Goal: Find contact information: Find contact information

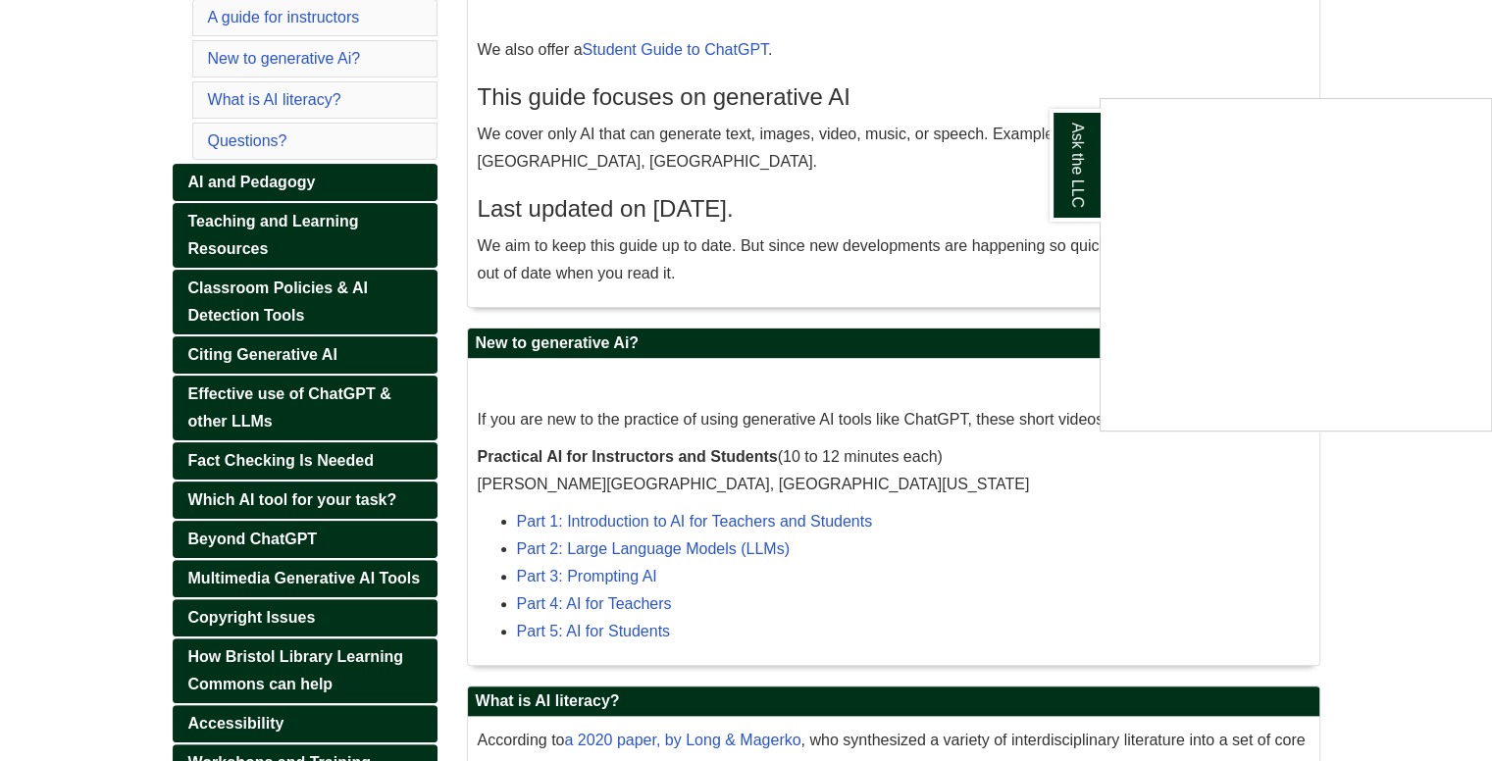
scroll to position [377, 0]
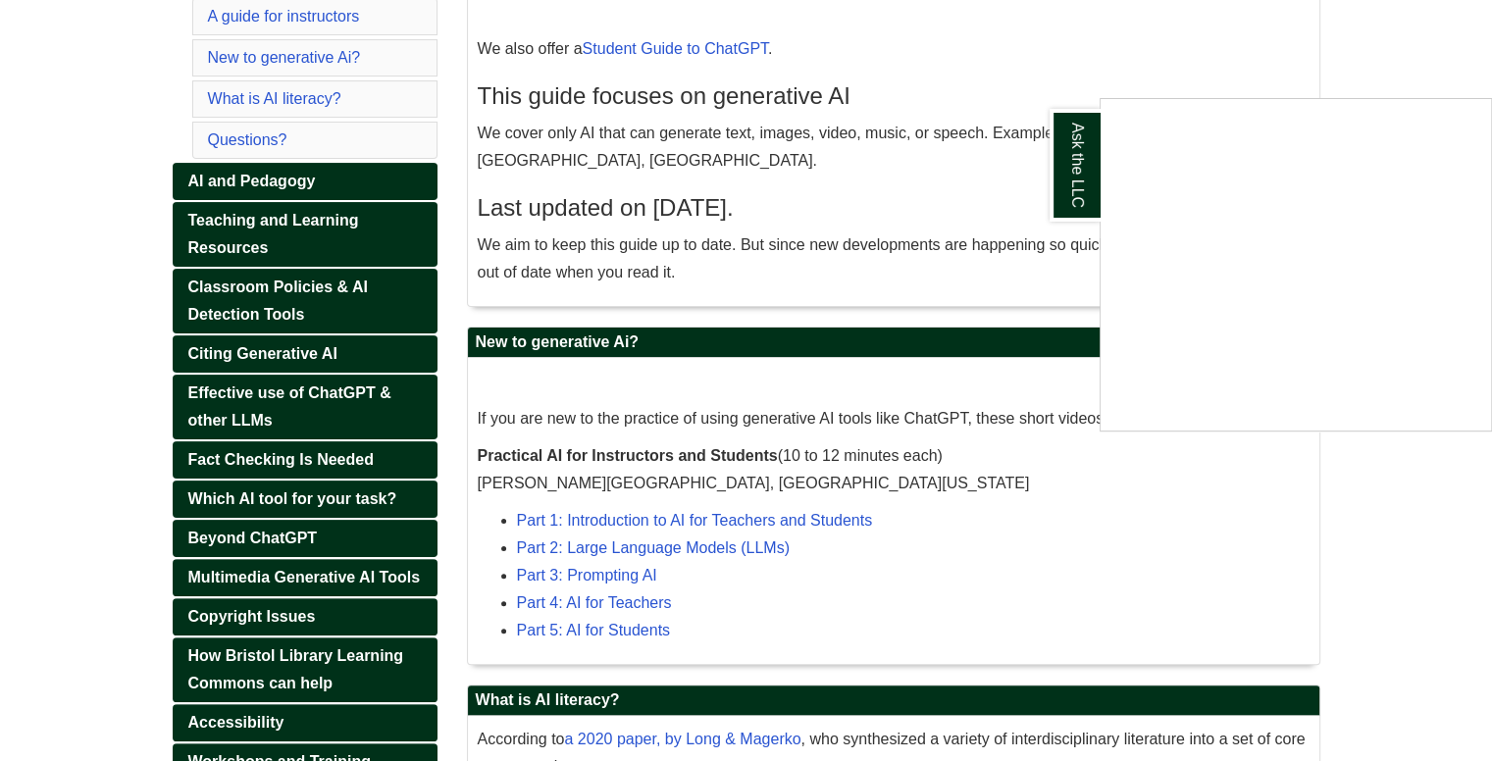
click at [830, 426] on div "Ask the LLC" at bounding box center [746, 380] width 1492 height 761
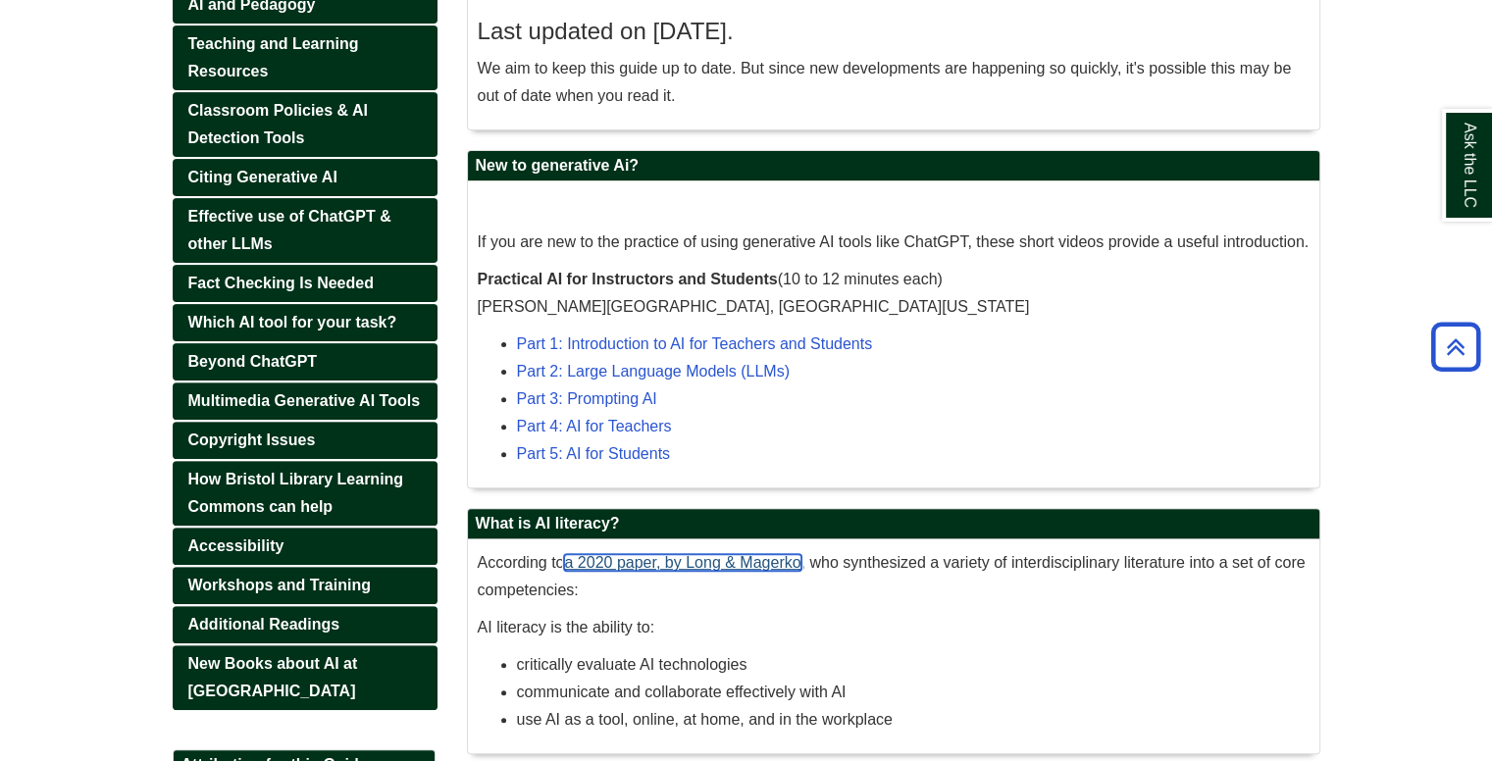
scroll to position [548, 0]
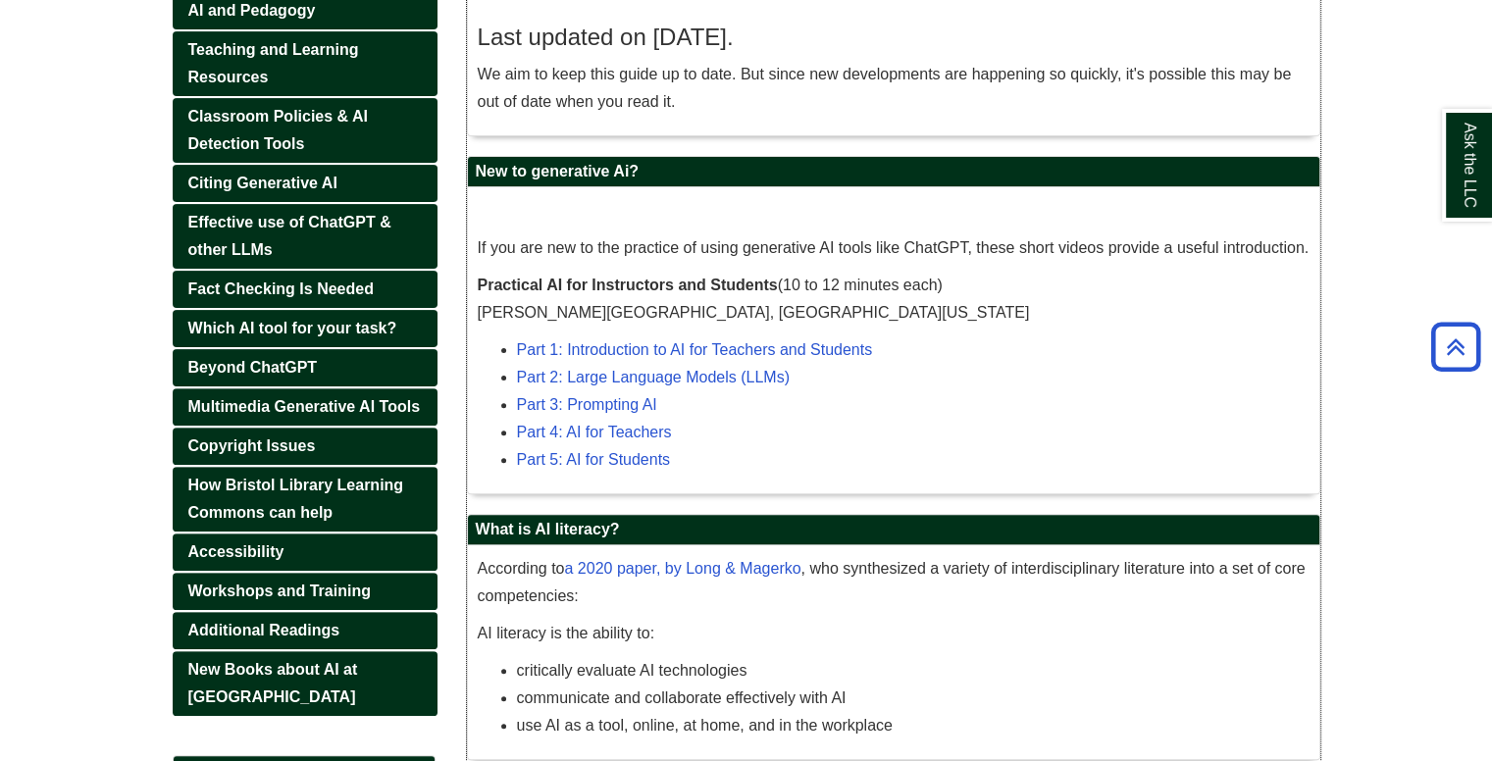
click at [1009, 242] on p "If you are new to the practice of using generative AI tools like ChatGPT, these…" at bounding box center [894, 248] width 832 height 27
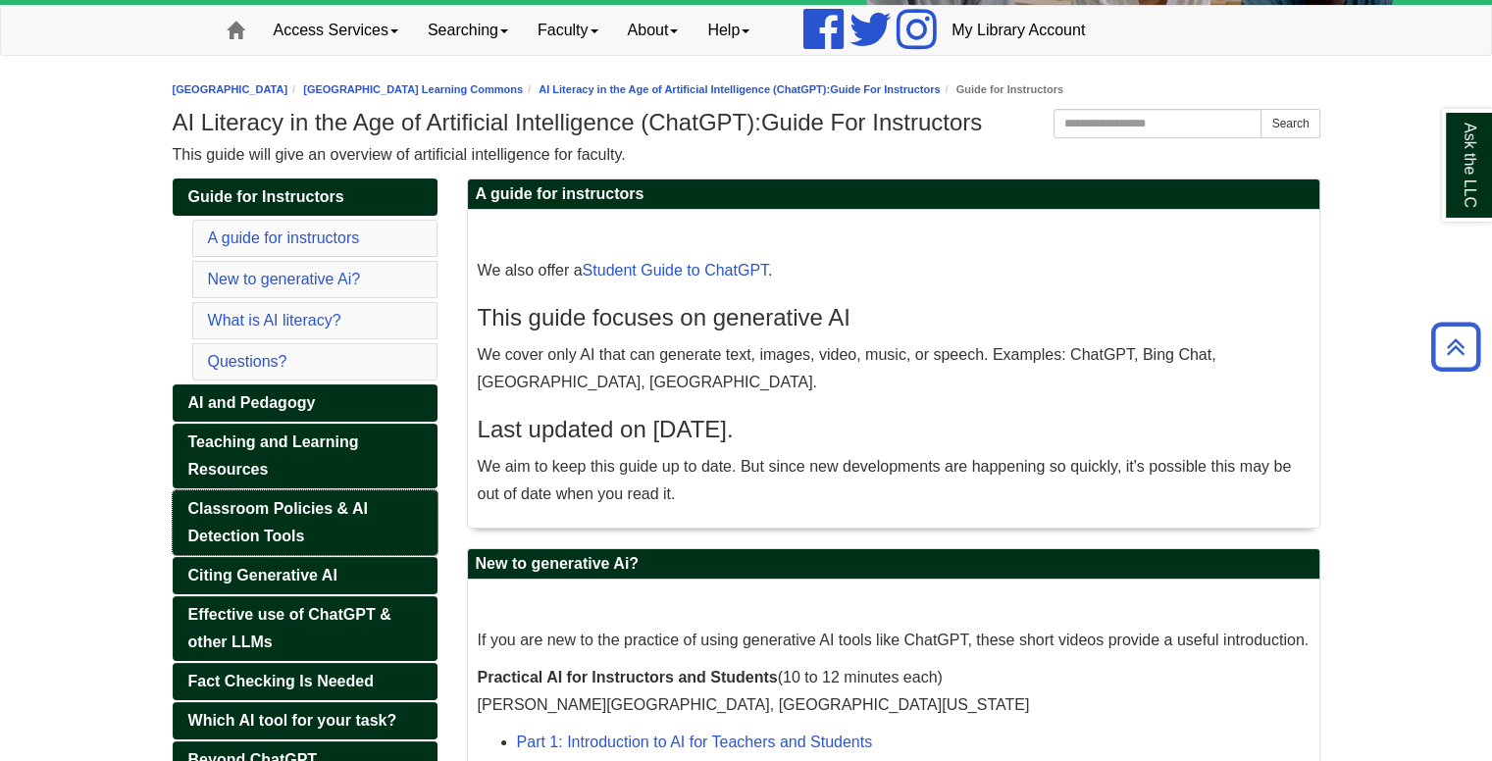
scroll to position [149, 0]
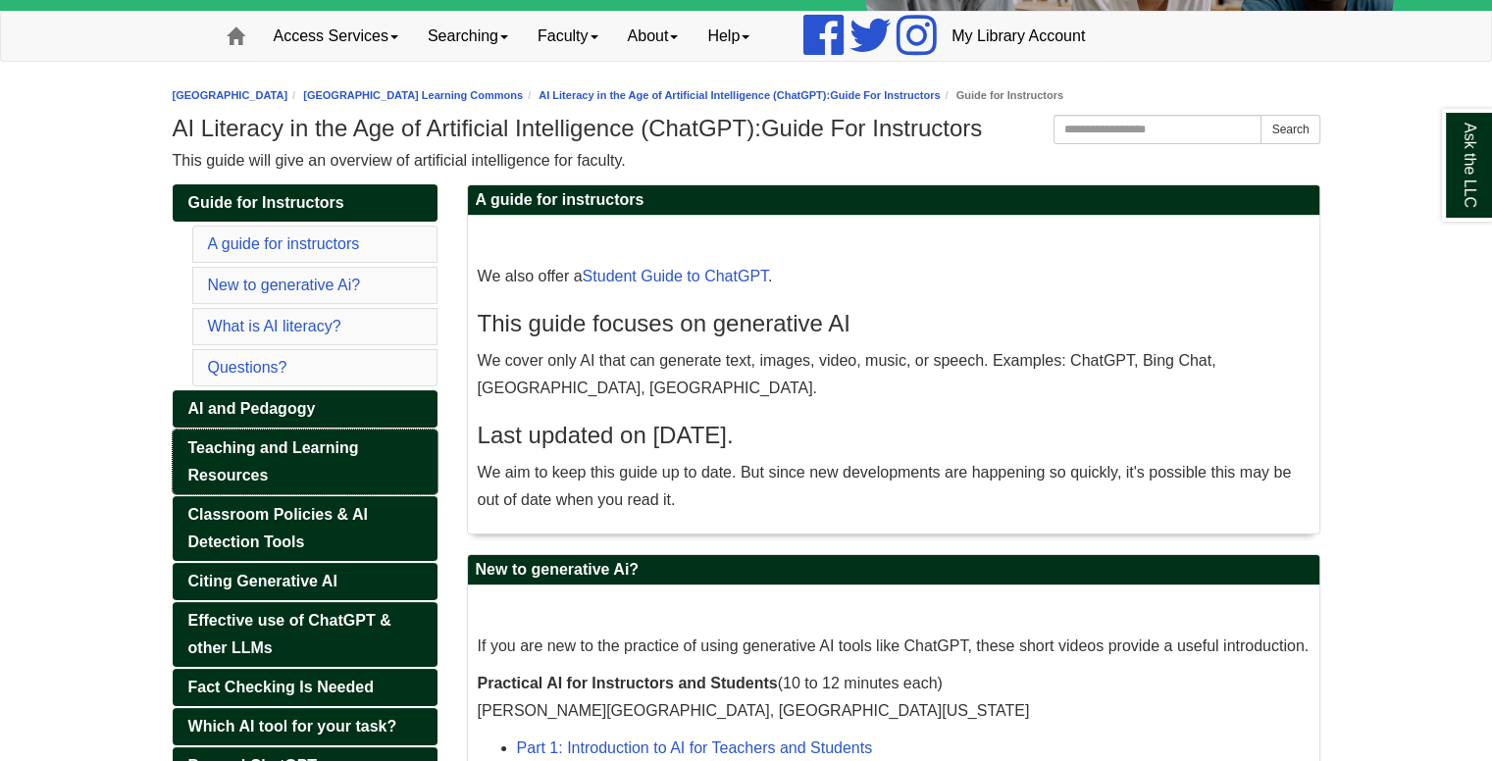
click at [288, 440] on span "Teaching and Learning Resources" at bounding box center [273, 462] width 171 height 44
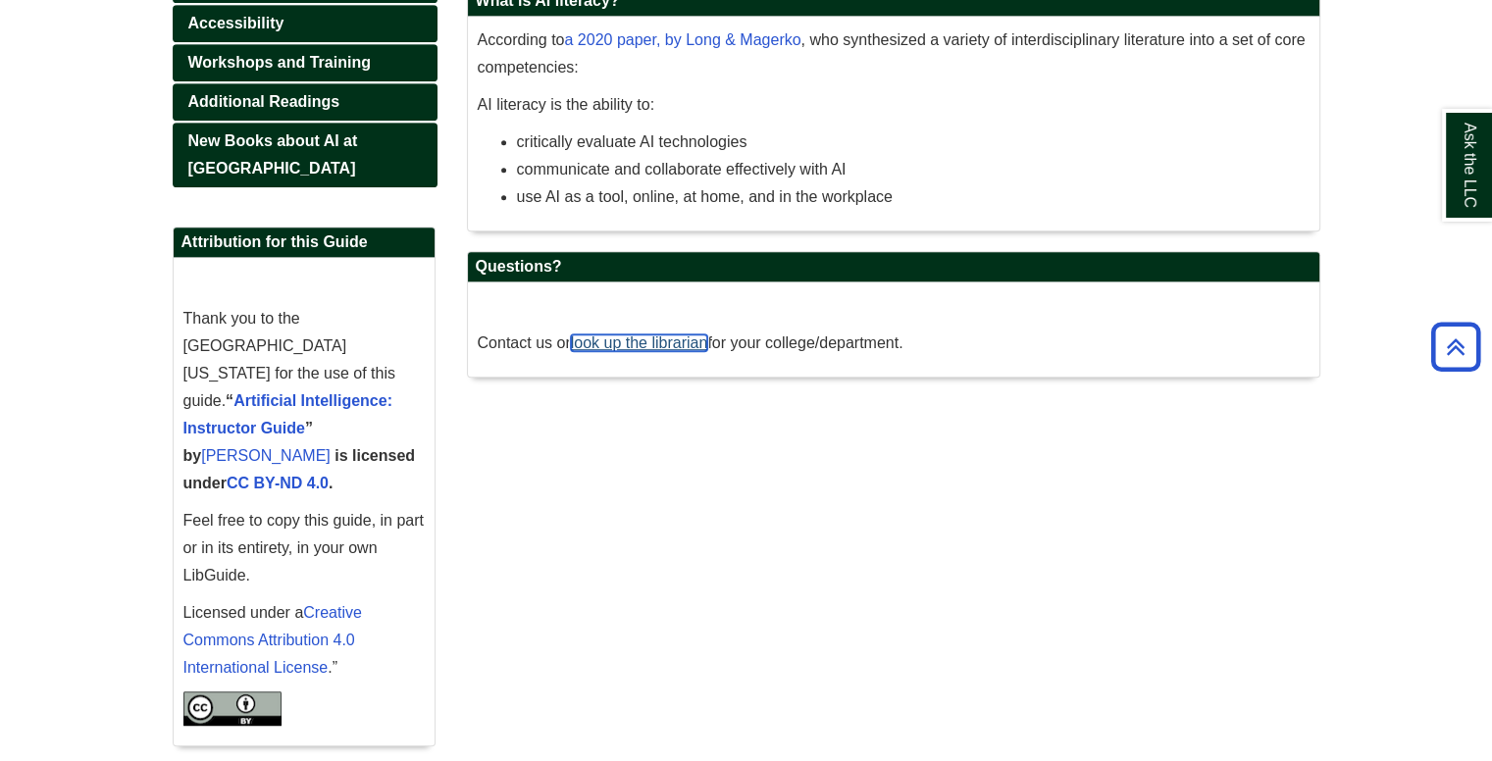
scroll to position [0, 0]
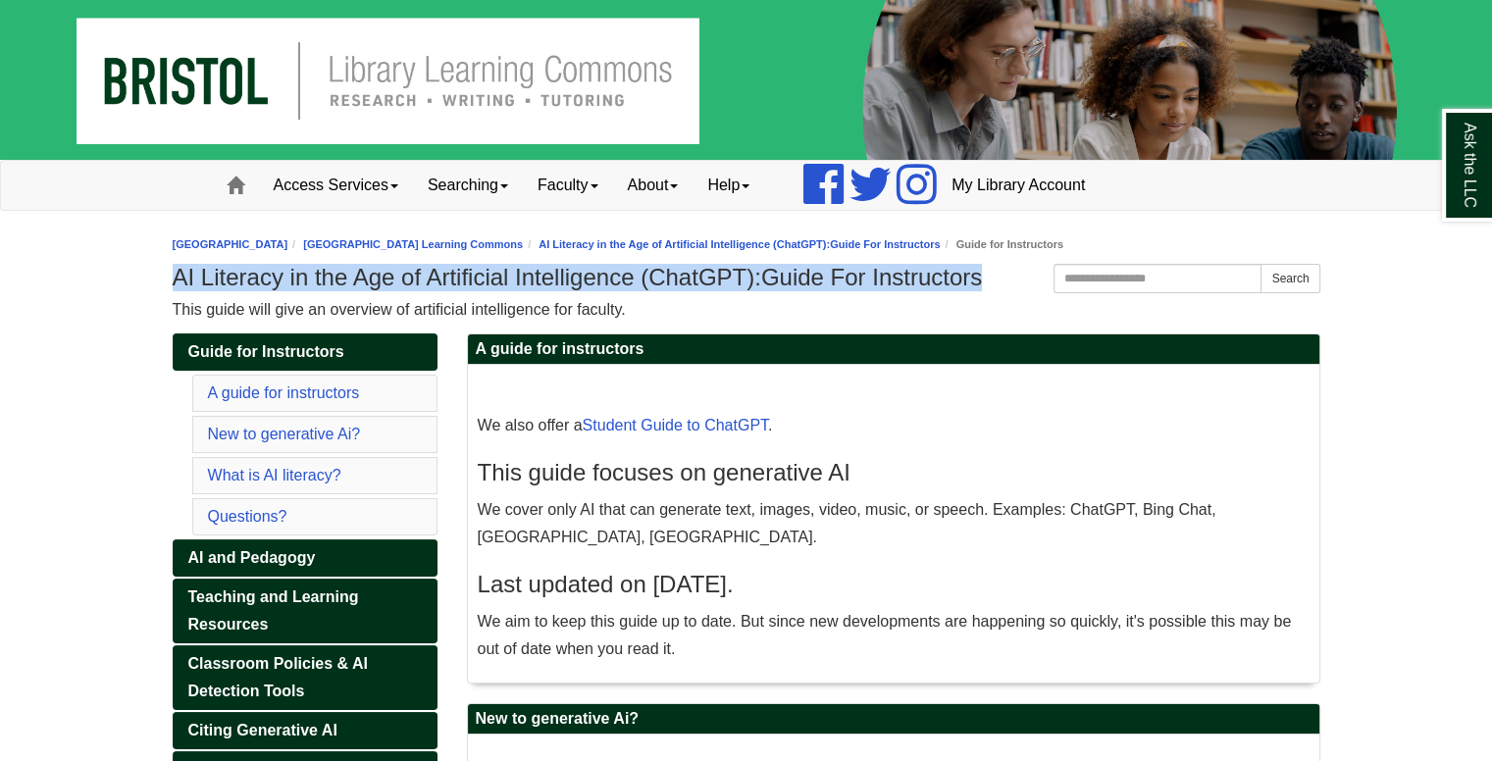
drag, startPoint x: 175, startPoint y: 275, endPoint x: 1005, endPoint y: 286, distance: 830.2
click at [1005, 286] on h1 "AI Literacy in the Age of Artificial Intelligence (ChatGPT):Guide For Instructo…" at bounding box center [747, 277] width 1148 height 27
copy h1 "AI Literacy in the Age of Artificial Intelligence (ChatGPT):Guide For Instructo…"
click at [506, 247] on link "[GEOGRAPHIC_DATA] Learning Commons" at bounding box center [413, 244] width 220 height 12
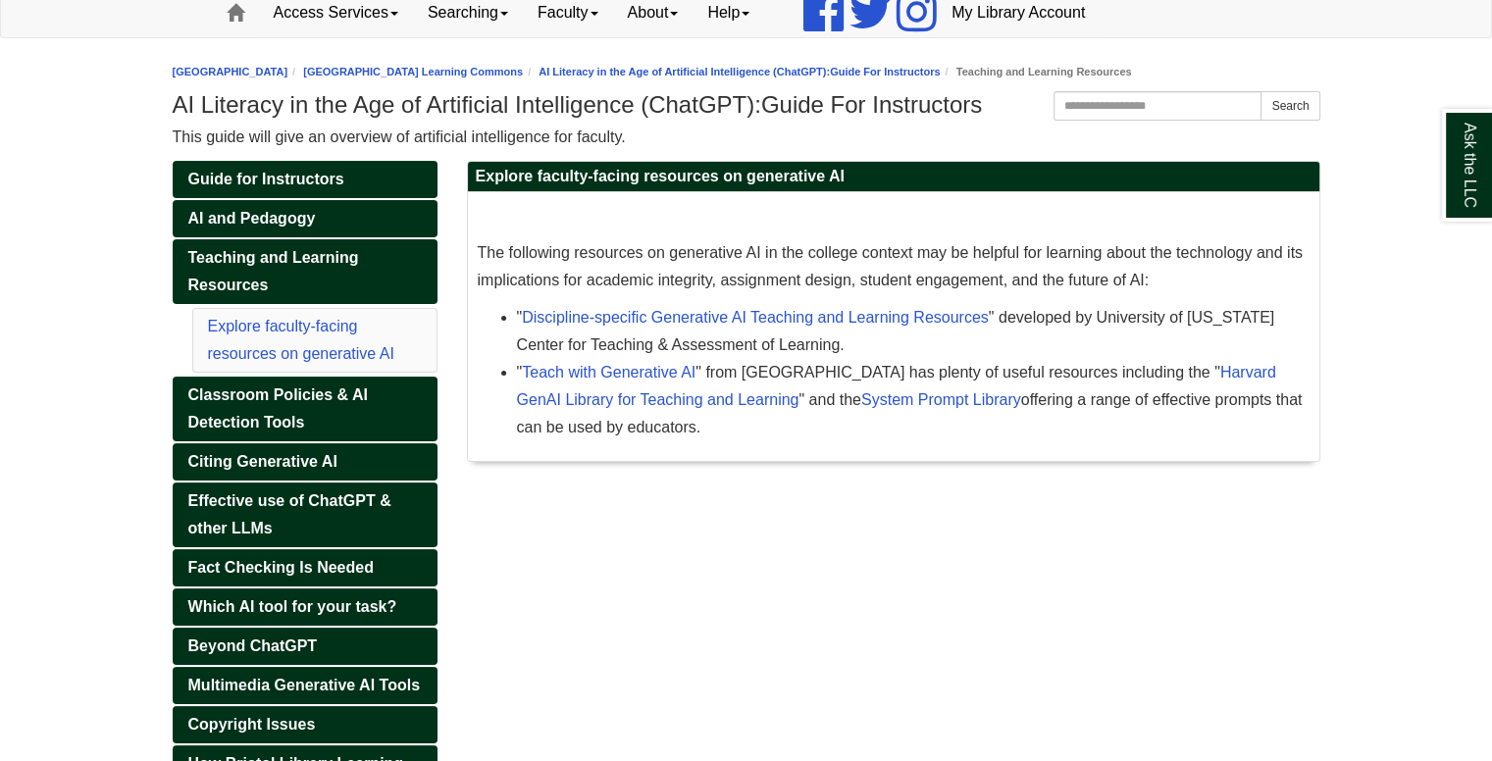
scroll to position [173, 0]
click at [681, 570] on div "Guide for Instructors AI and Pedagogy Teaching and Learning Resources Explore f…" at bounding box center [746, 602] width 1177 height 883
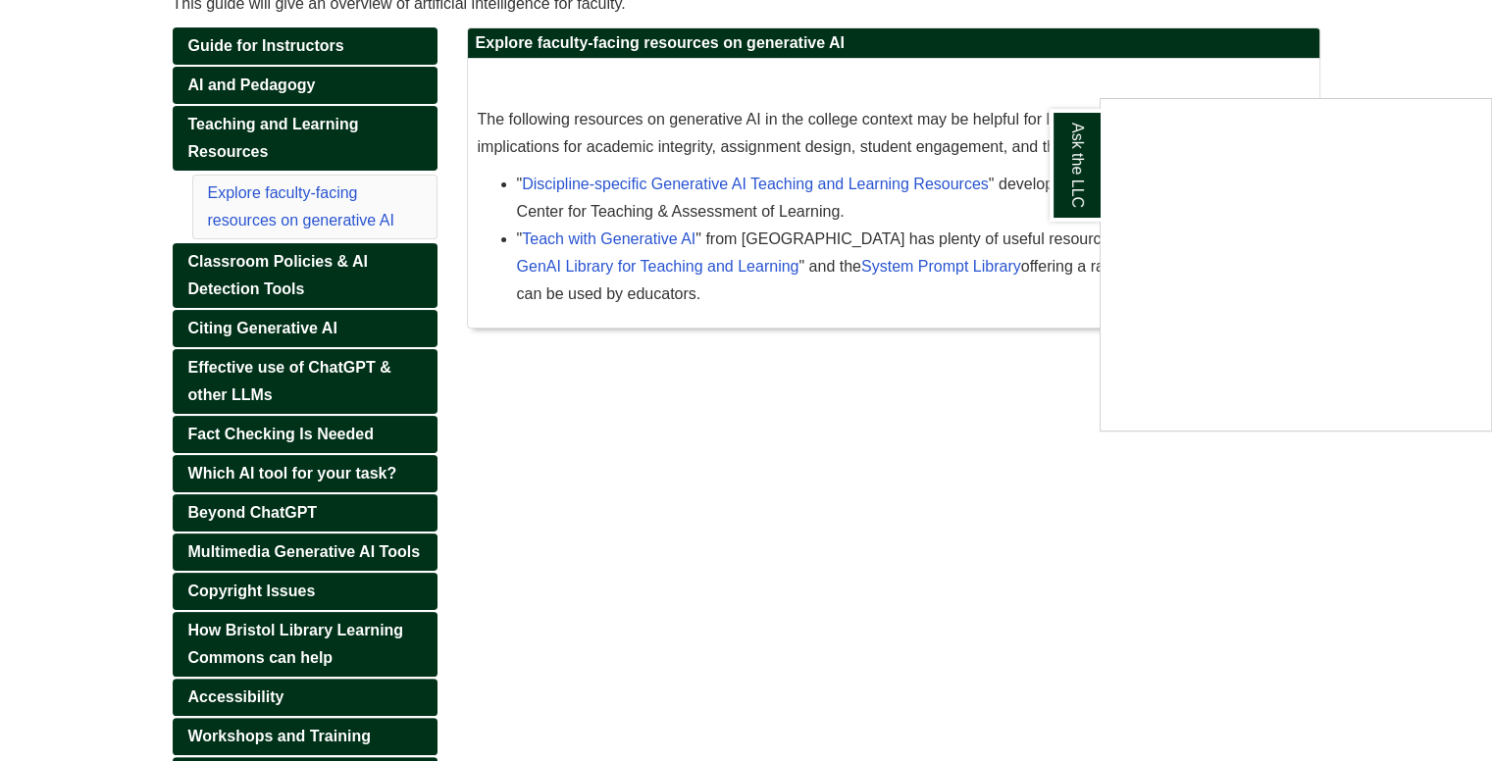
scroll to position [306, 0]
click at [318, 467] on div "Ask the LLC" at bounding box center [746, 380] width 1492 height 761
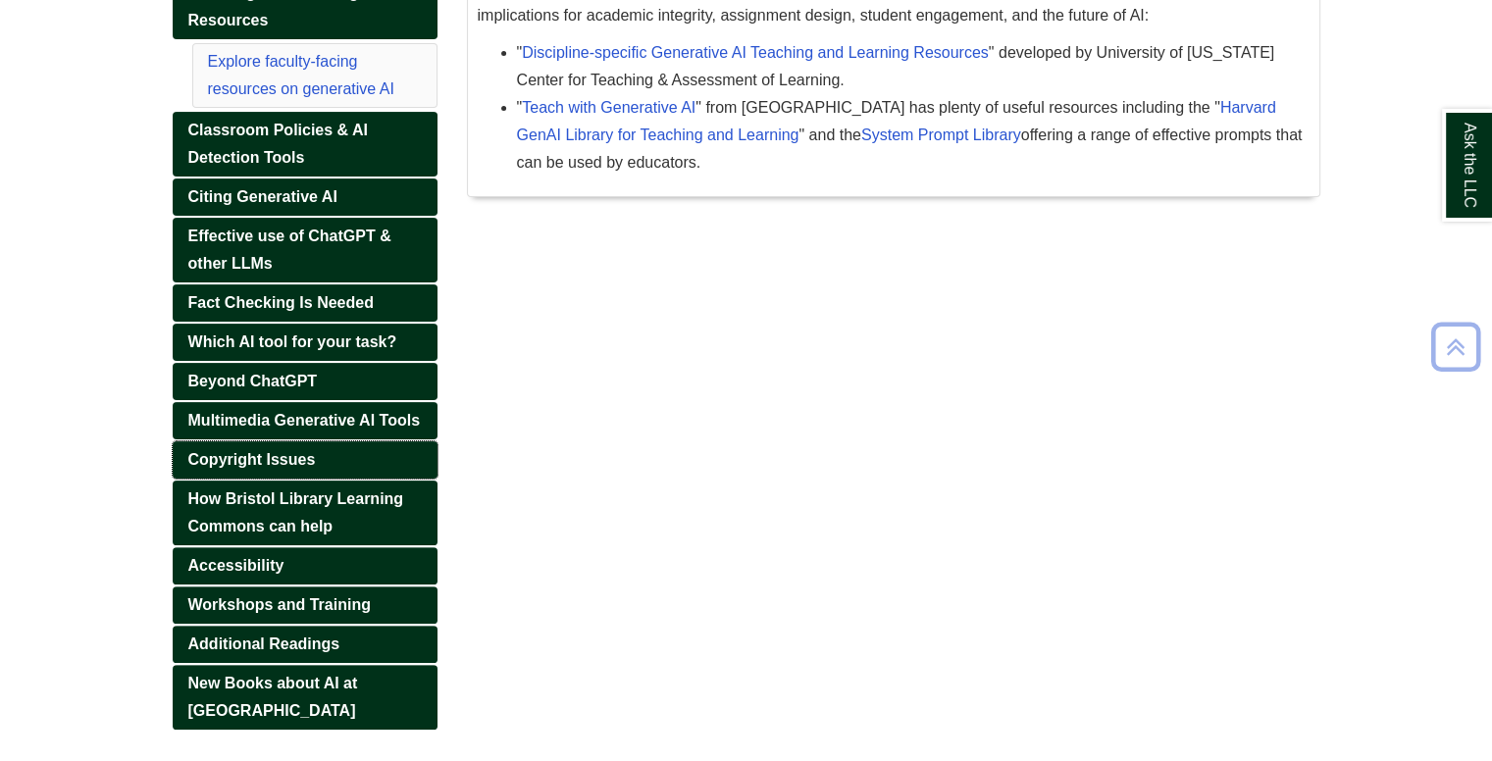
scroll to position [439, 0]
click at [274, 335] on span "Which AI tool for your task?" at bounding box center [292, 341] width 209 height 17
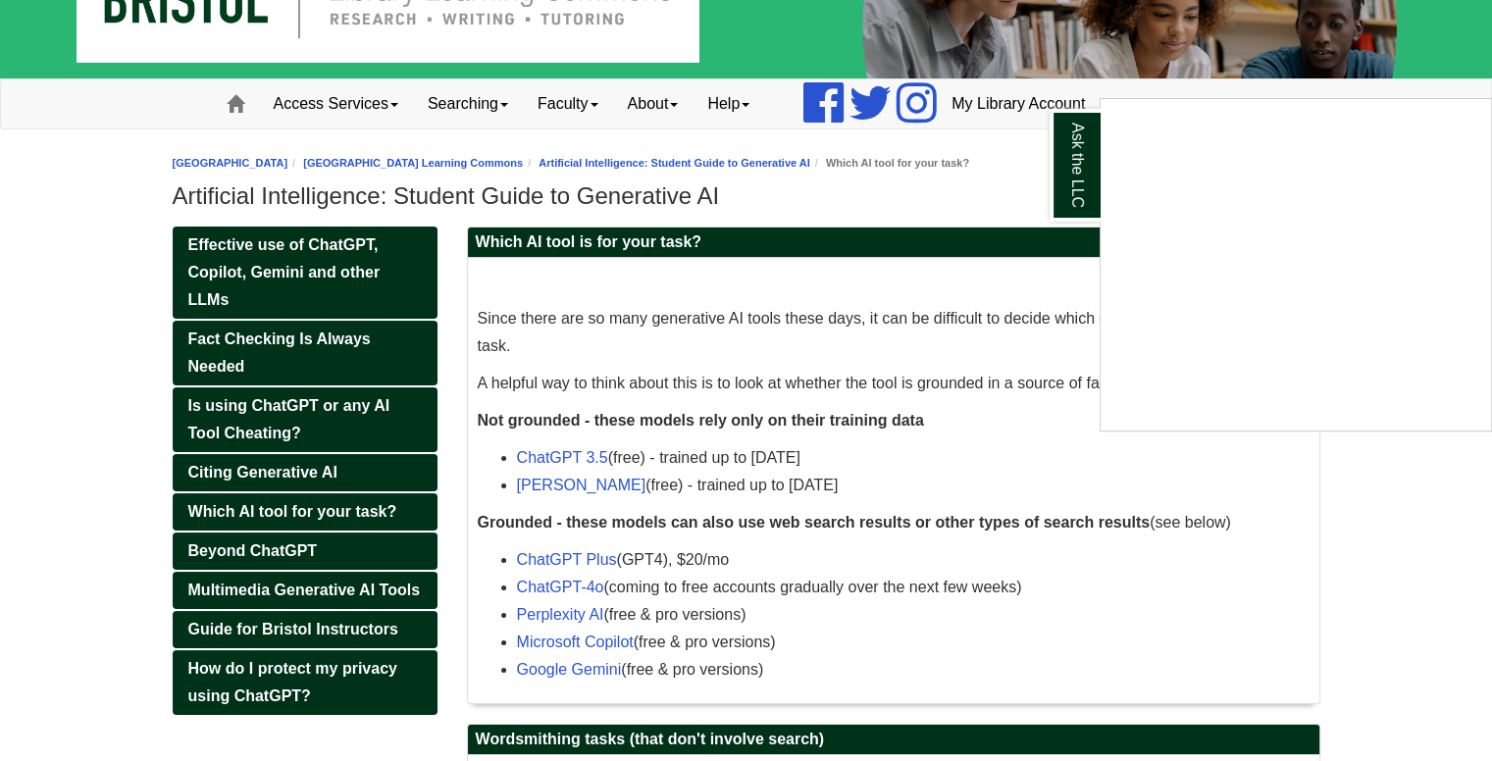
scroll to position [78, 0]
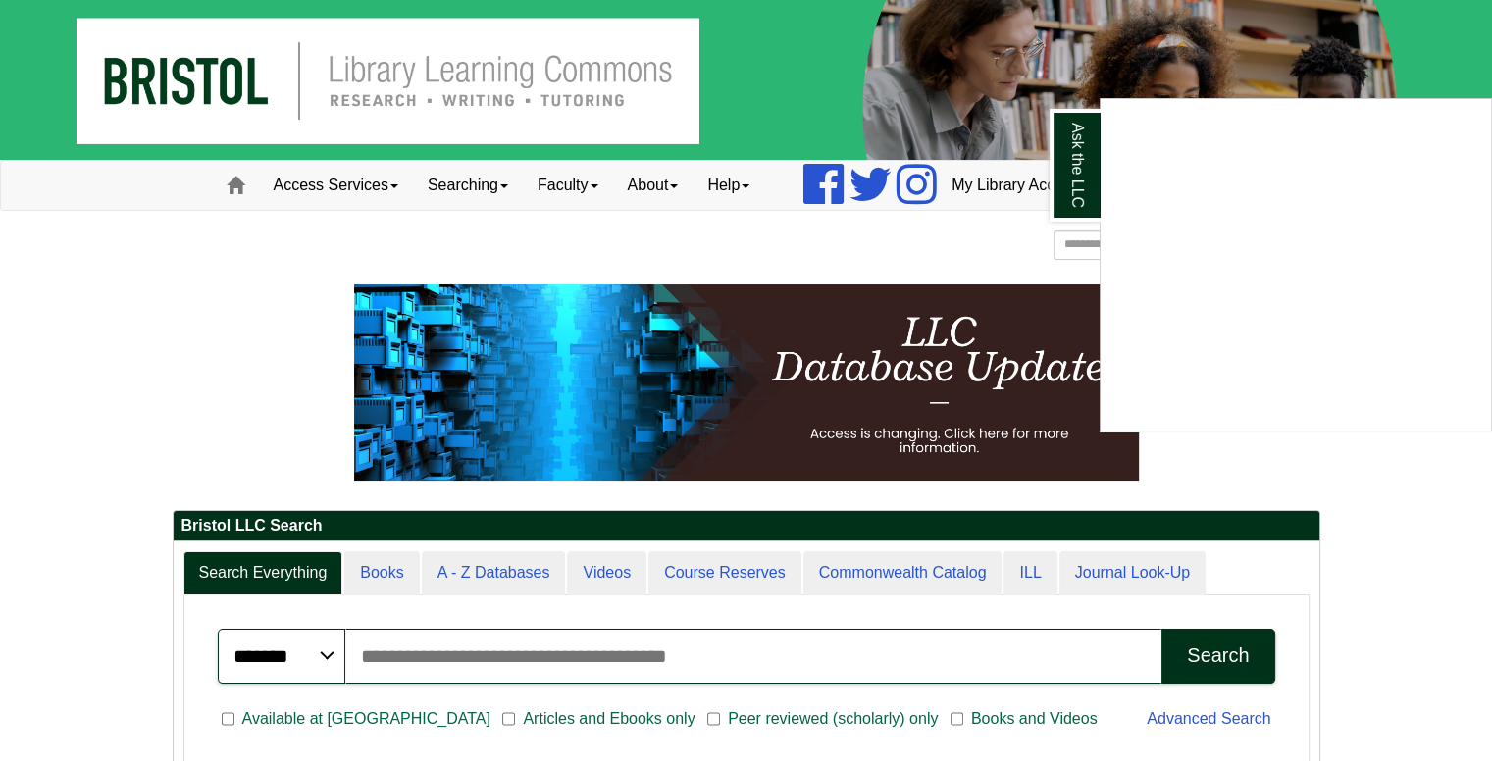
click at [1067, 243] on div "Ask the LLC" at bounding box center [746, 380] width 1492 height 761
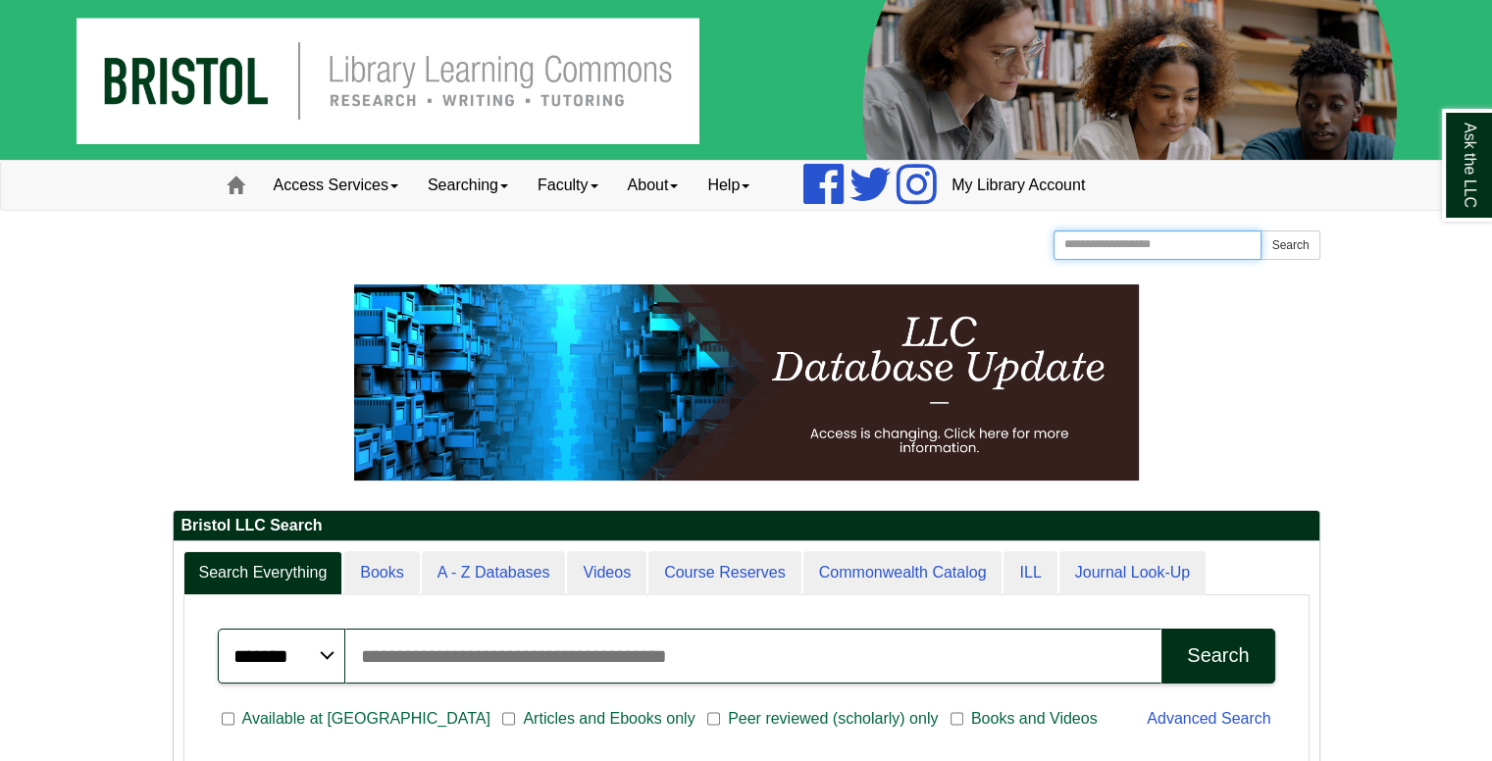
click at [1067, 243] on input "Search the Website" at bounding box center [1158, 245] width 209 height 29
paste input "**********"
type input "**********"
click at [1262, 231] on button "Search" at bounding box center [1291, 245] width 59 height 29
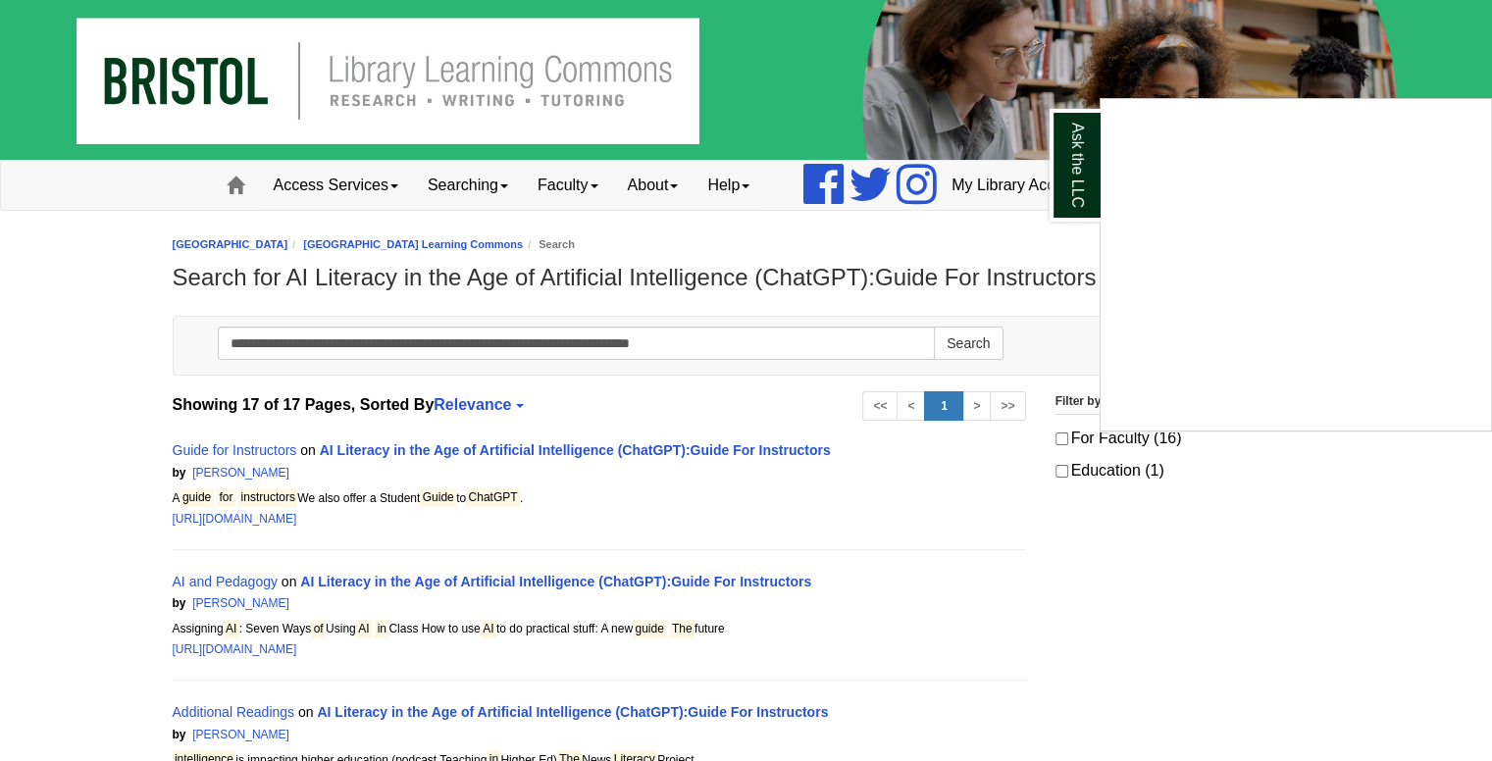
click at [239, 467] on div "Ask the LLC" at bounding box center [746, 380] width 1492 height 761
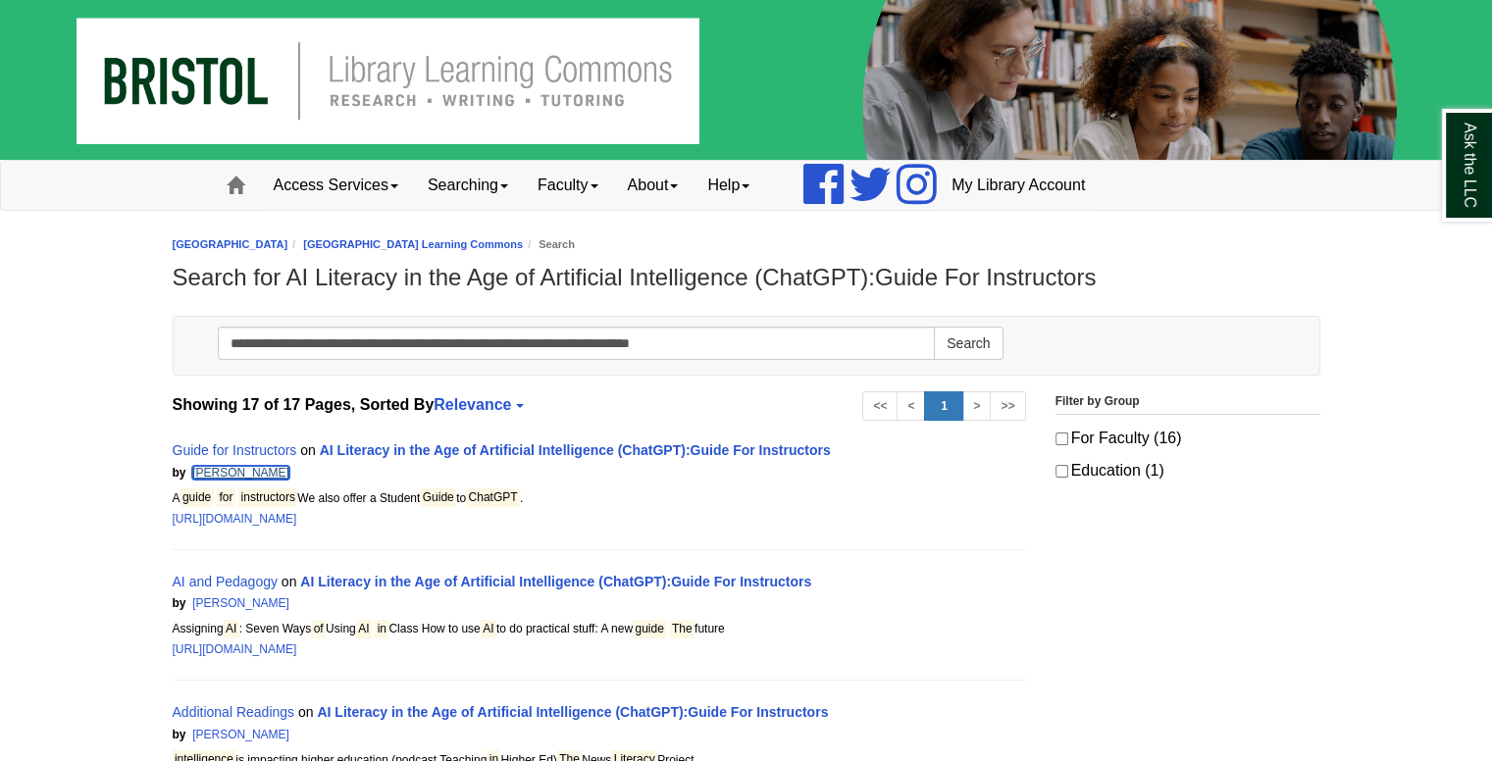
click at [235, 467] on link "[PERSON_NAME]" at bounding box center [240, 473] width 97 height 14
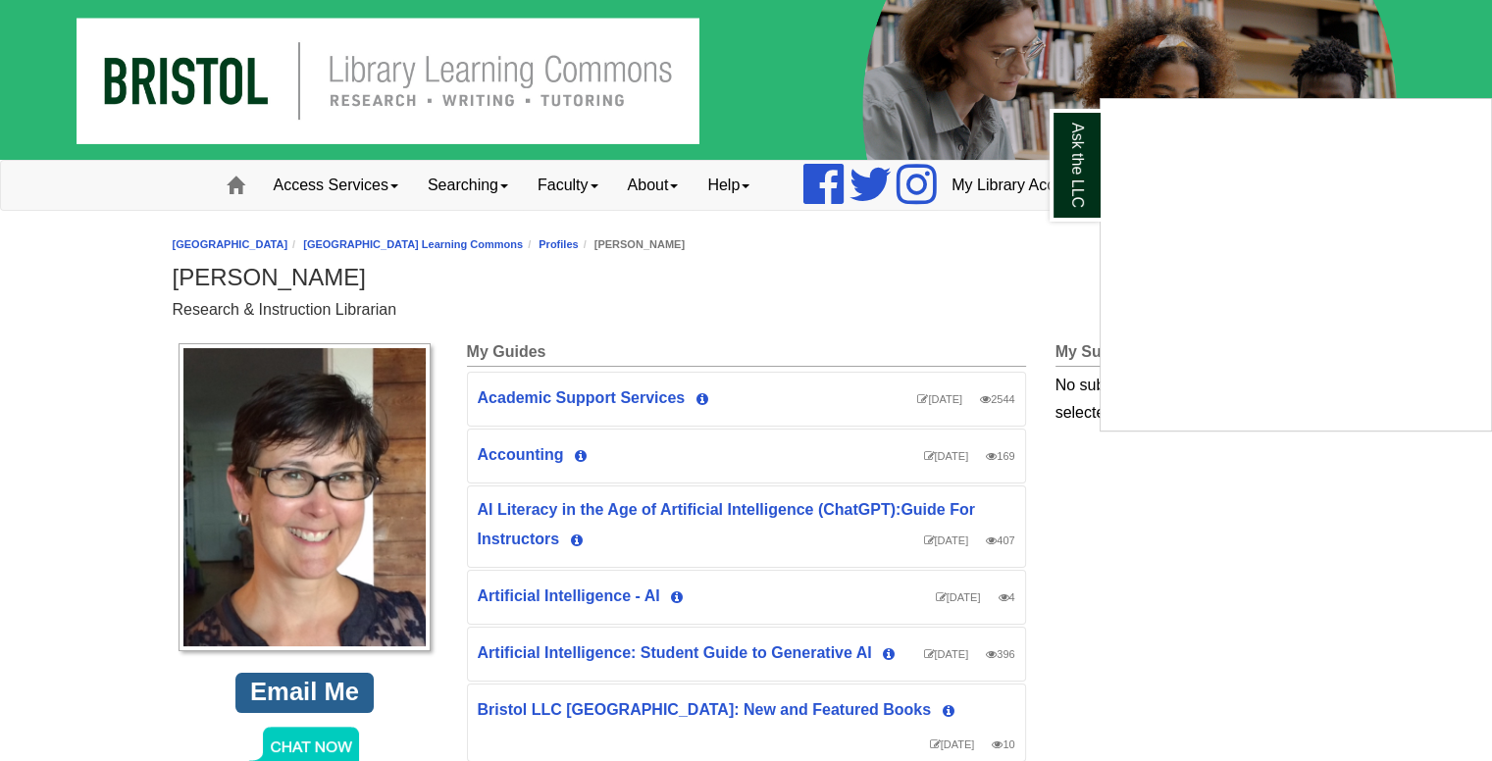
drag, startPoint x: 174, startPoint y: 308, endPoint x: 400, endPoint y: 310, distance: 226.7
click at [400, 310] on div "Ask the LLC" at bounding box center [746, 380] width 1492 height 761
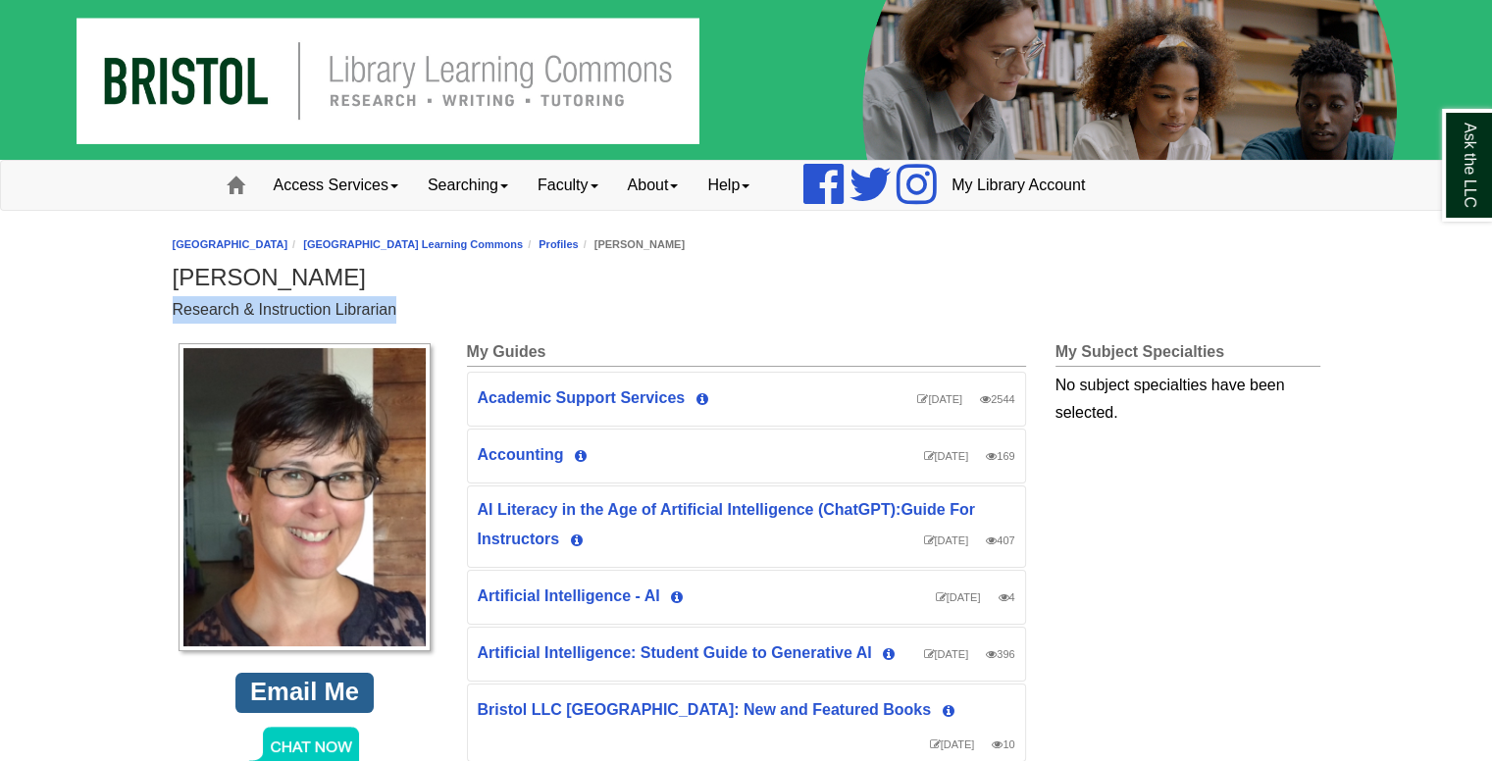
drag, startPoint x: 400, startPoint y: 310, endPoint x: 171, endPoint y: 312, distance: 229.6
copy div "Research & Instruction Librarian"
